Goal: Information Seeking & Learning: Learn about a topic

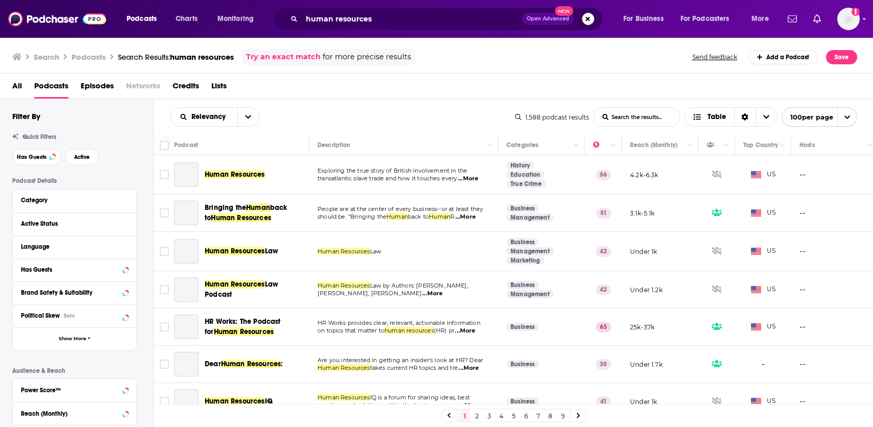
scroll to position [3355, 0]
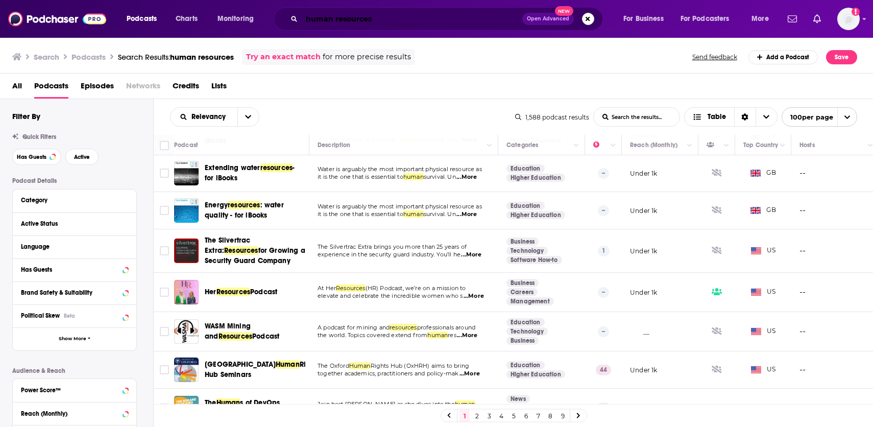
click at [325, 25] on input "human resources" at bounding box center [412, 19] width 221 height 16
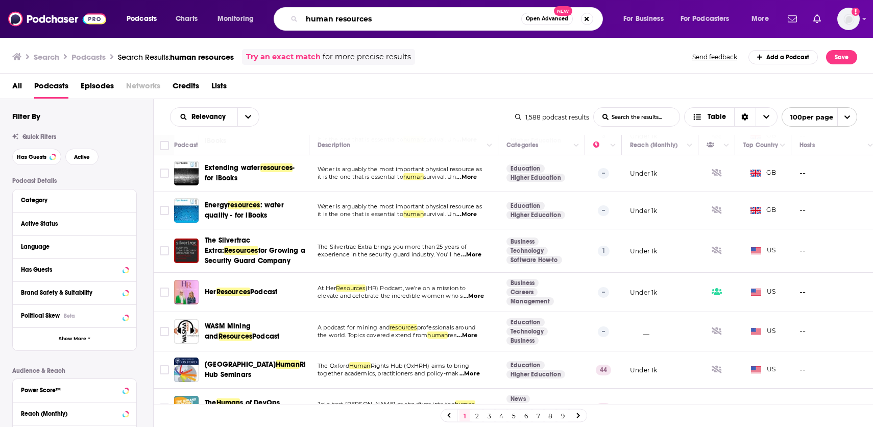
drag, startPoint x: 376, startPoint y: 20, endPoint x: 303, endPoint y: 20, distance: 73.0
click at [304, 20] on input "human resources" at bounding box center [412, 19] width 220 height 16
type input "coder radio"
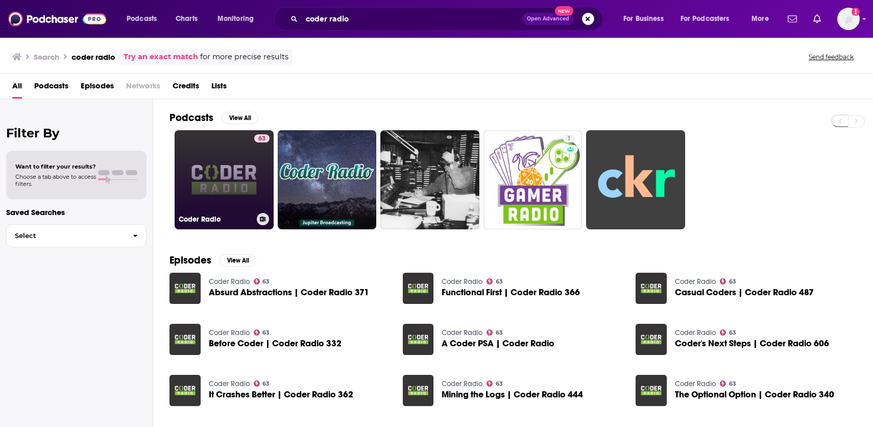
click at [216, 180] on link "63 Coder Radio" at bounding box center [224, 179] width 99 height 99
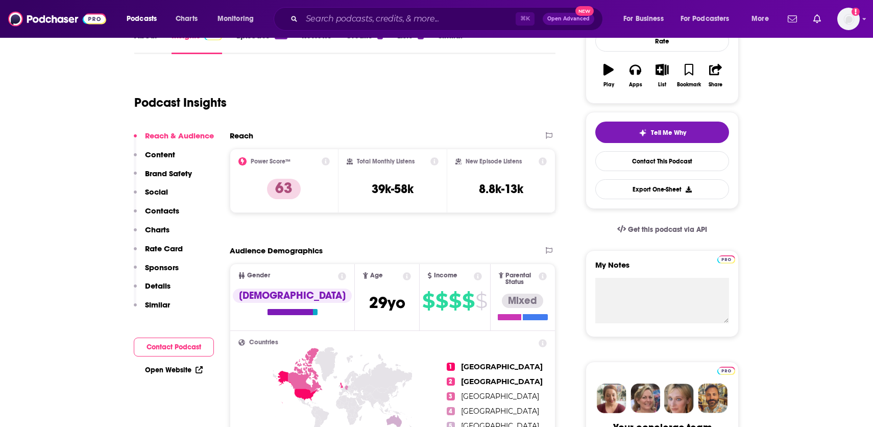
scroll to position [92, 0]
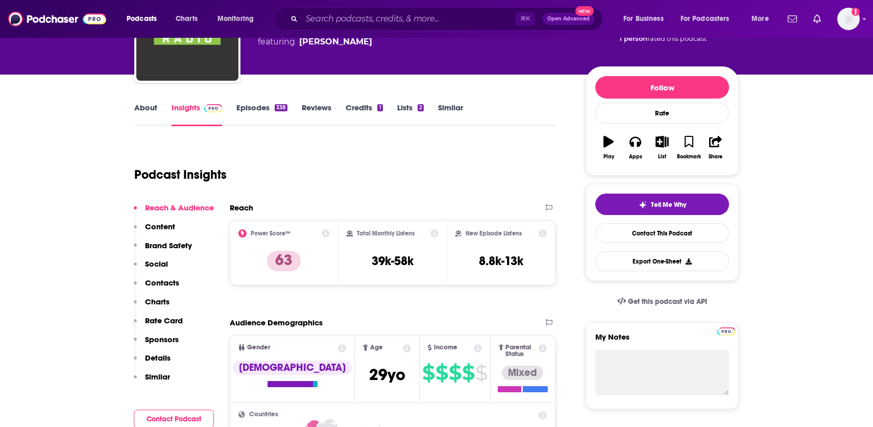
click at [357, 104] on link "Credits 1" at bounding box center [364, 114] width 37 height 23
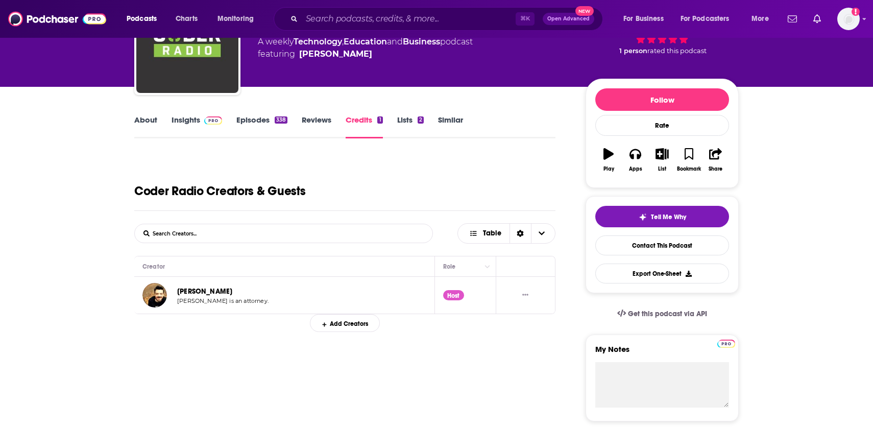
scroll to position [81, 0]
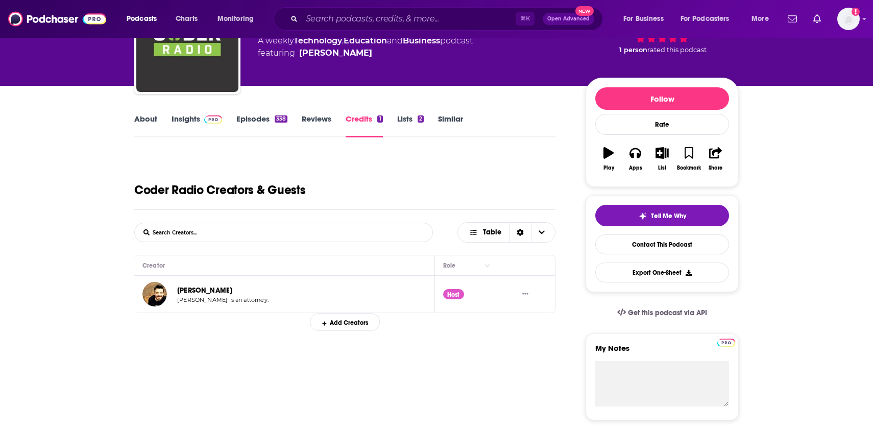
click at [246, 117] on link "Episodes 338" at bounding box center [261, 125] width 51 height 23
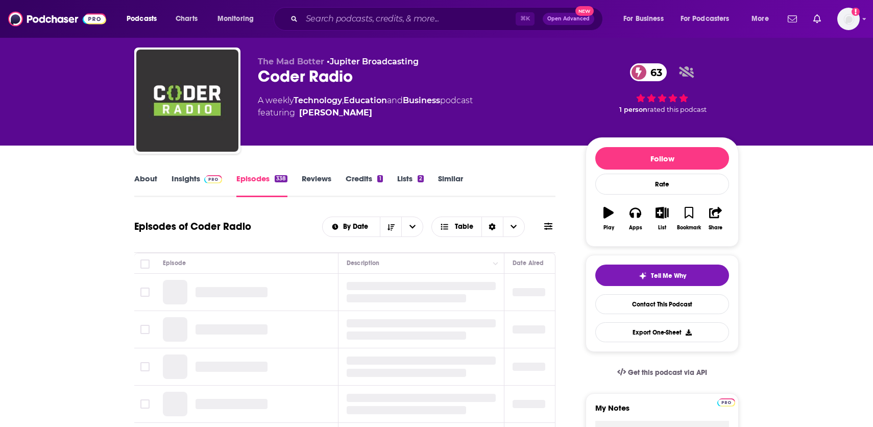
scroll to position [22, 0]
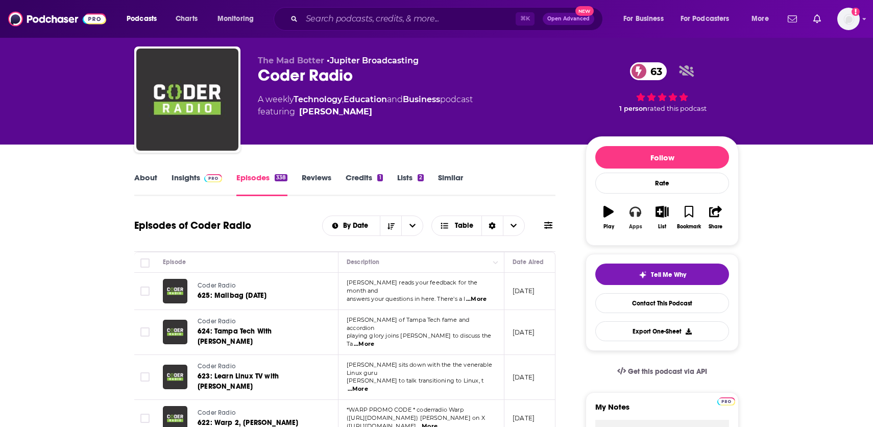
click at [632, 221] on button "Apps" at bounding box center [635, 217] width 27 height 37
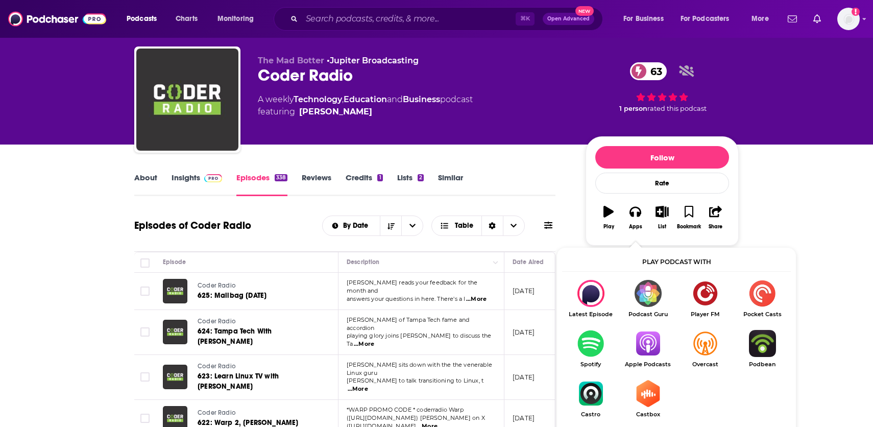
click at [641, 337] on img "Show Listen On dropdown" at bounding box center [647, 343] width 57 height 27
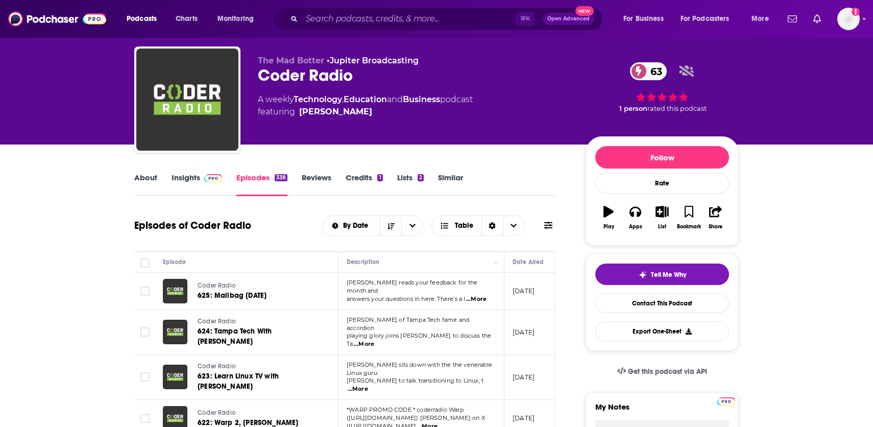
click at [141, 175] on link "About" at bounding box center [145, 184] width 23 height 23
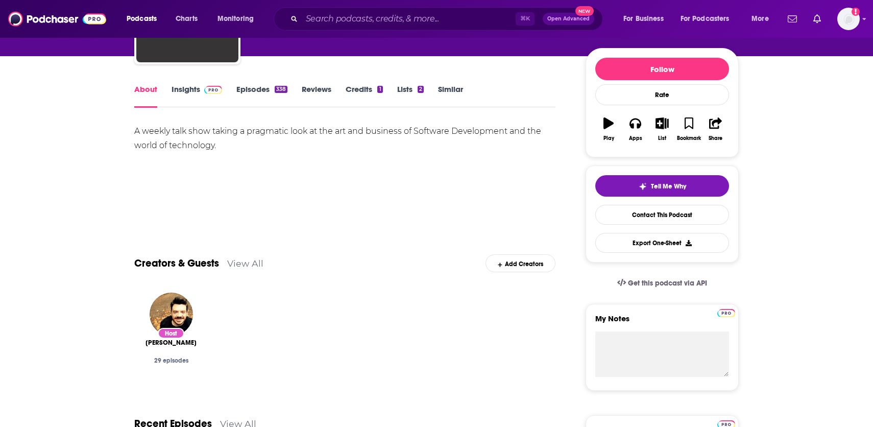
scroll to position [109, 0]
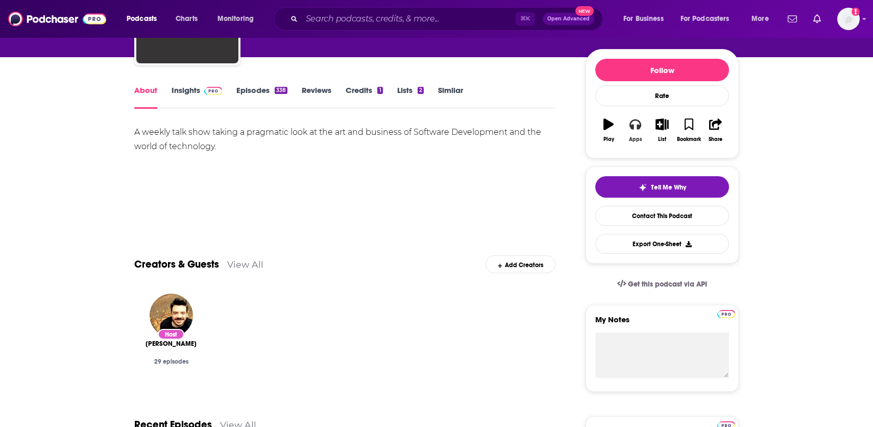
click at [636, 128] on icon "button" at bounding box center [635, 123] width 11 height 11
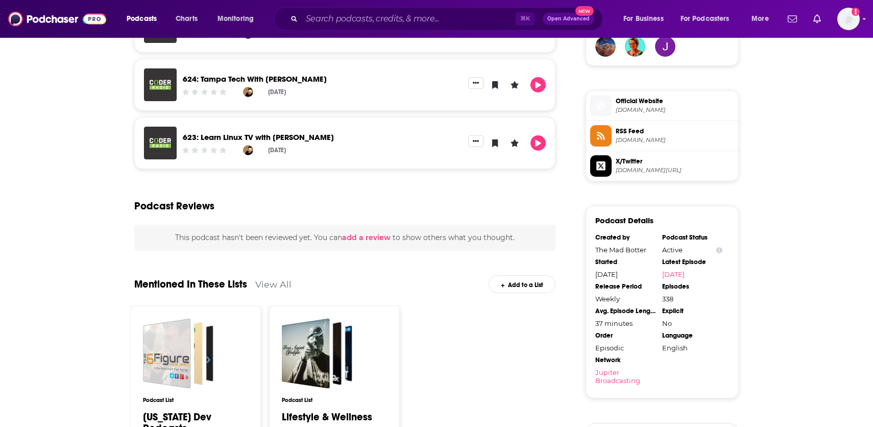
scroll to position [821, 0]
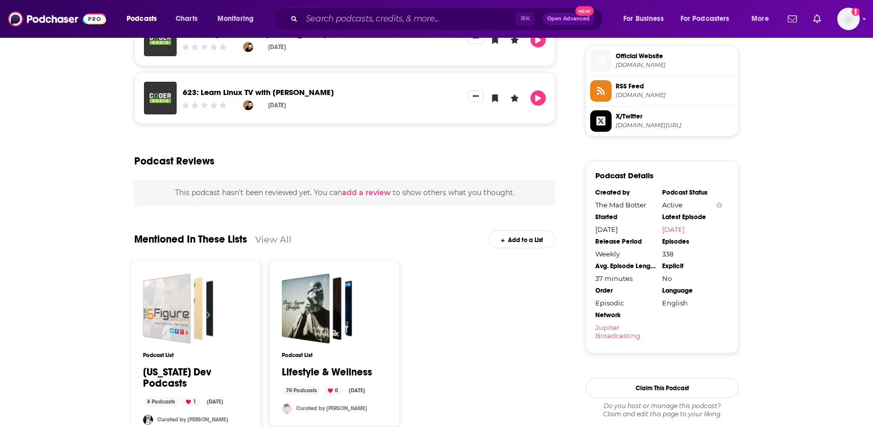
click at [643, 59] on span "Official Website" at bounding box center [675, 56] width 118 height 9
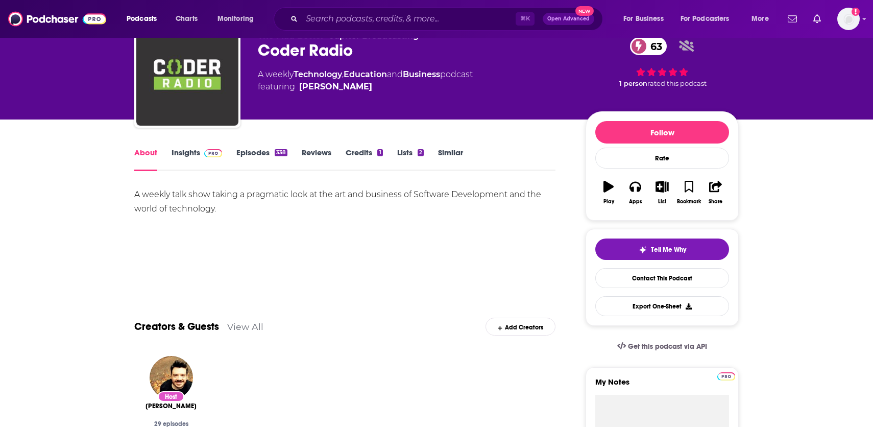
scroll to position [0, 0]
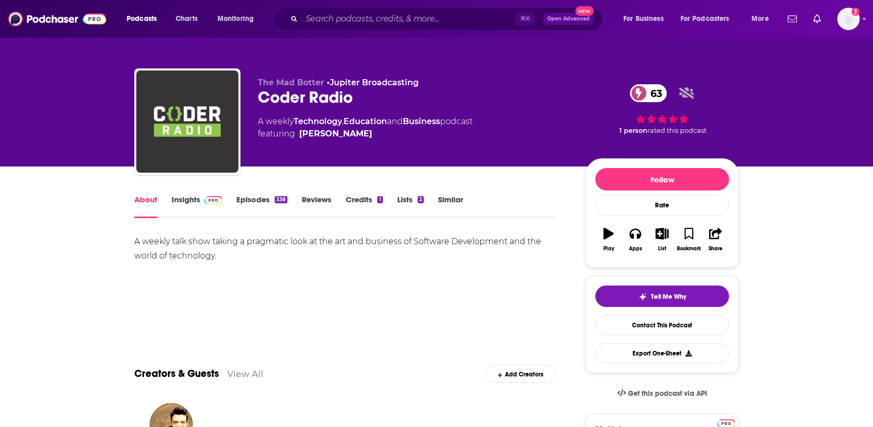
click at [188, 197] on link "Insights" at bounding box center [197, 206] width 51 height 23
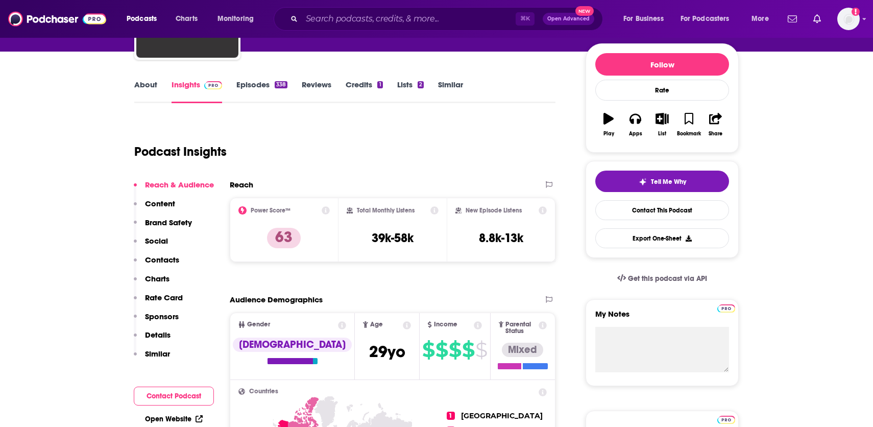
scroll to position [107, 0]
